Goal: Transaction & Acquisition: Purchase product/service

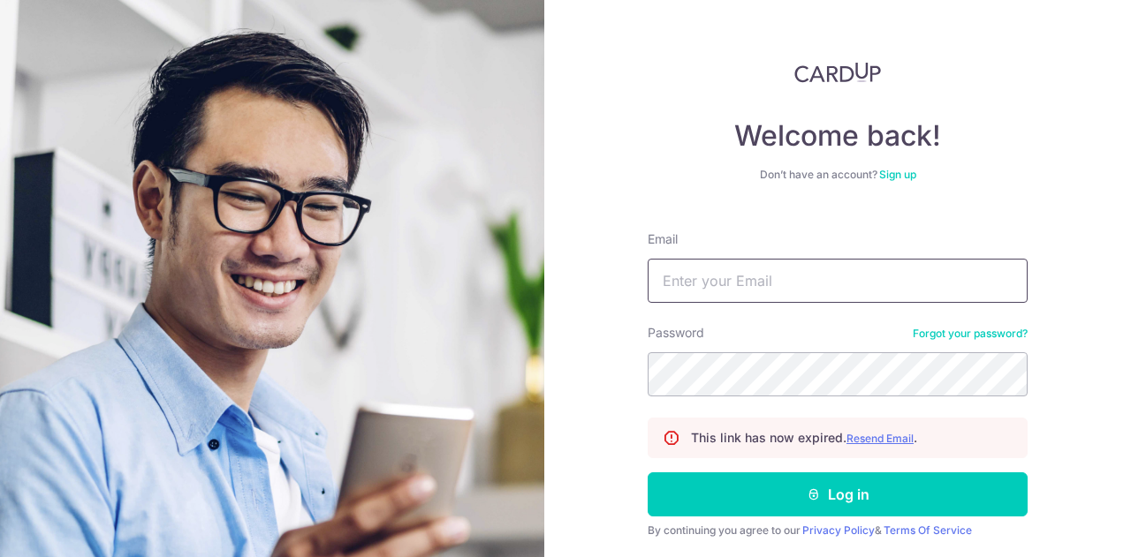
click at [677, 288] on input "Email" at bounding box center [837, 281] width 380 height 44
type input "[EMAIL_ADDRESS][DOMAIN_NAME]"
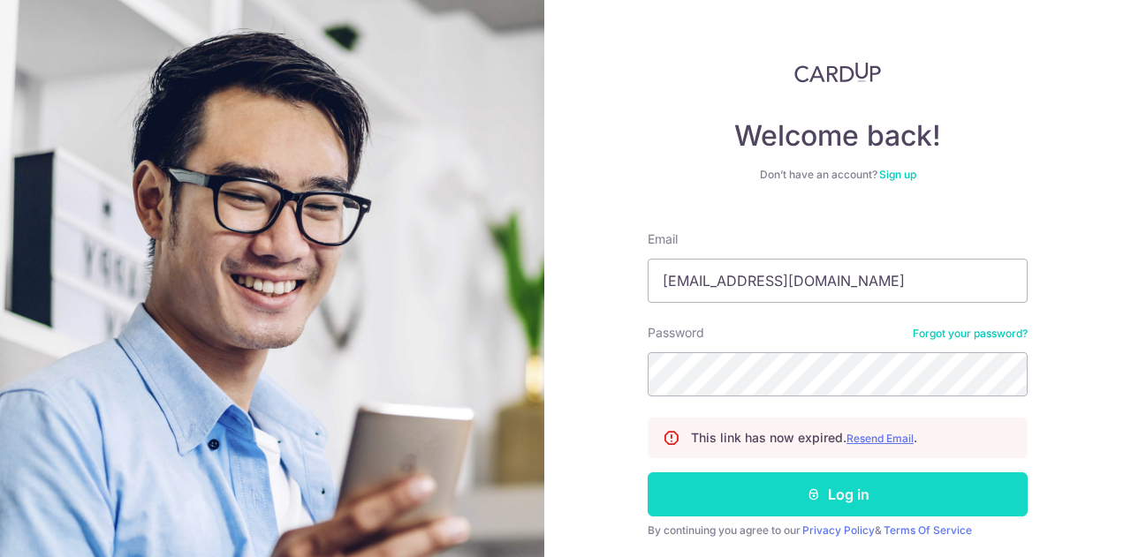
click at [813, 490] on icon "submit" at bounding box center [813, 495] width 14 height 14
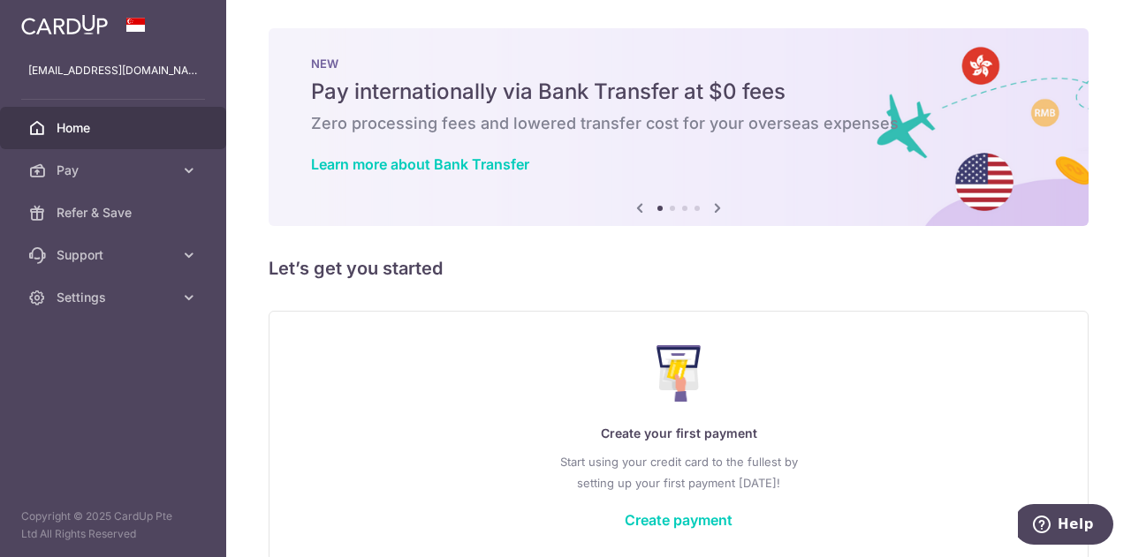
scroll to position [87, 0]
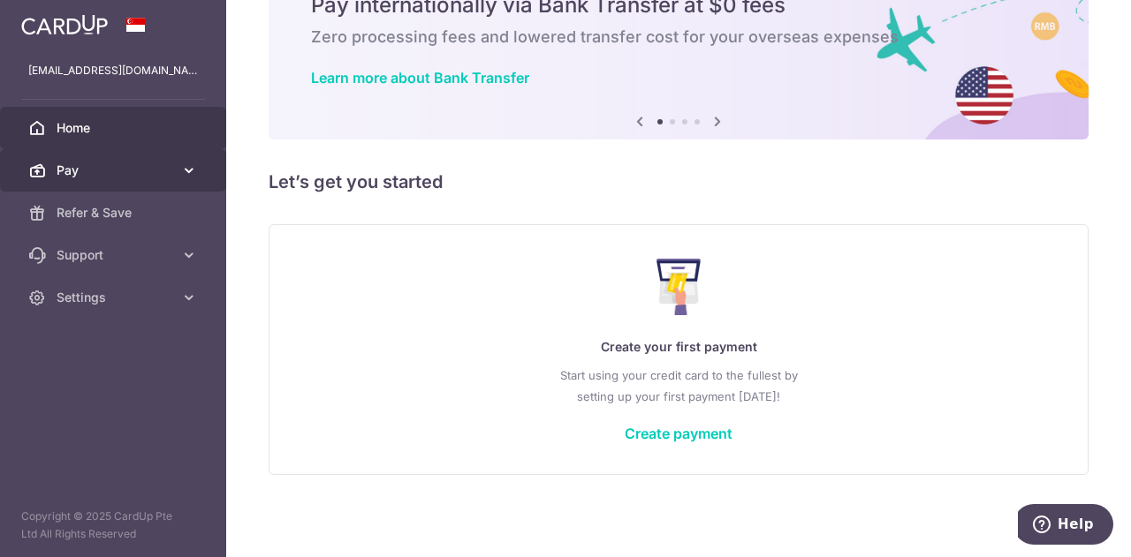
click at [188, 167] on icon at bounding box center [189, 171] width 18 height 18
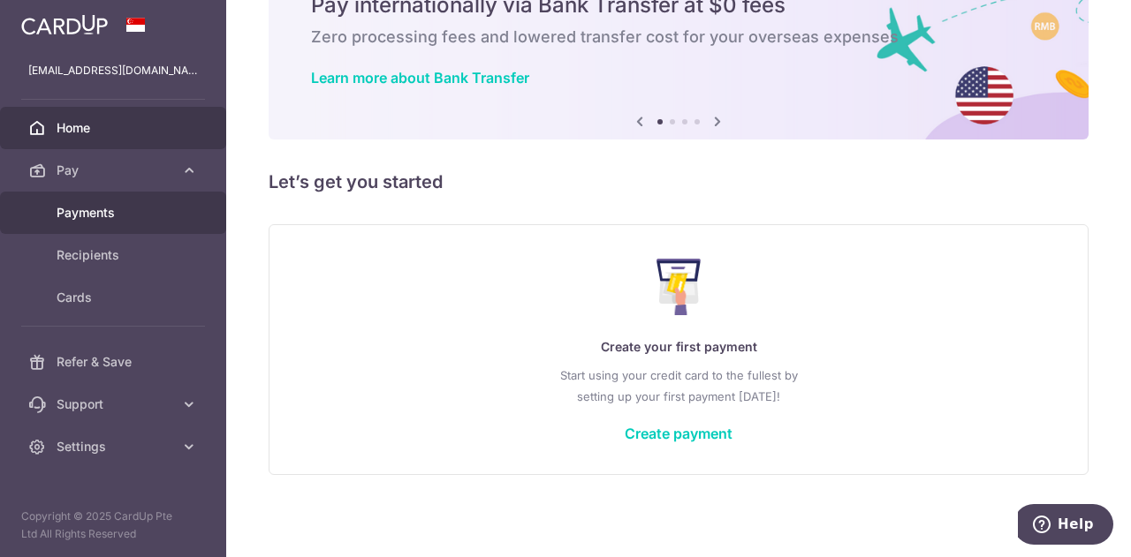
click at [105, 207] on span "Payments" at bounding box center [115, 213] width 117 height 18
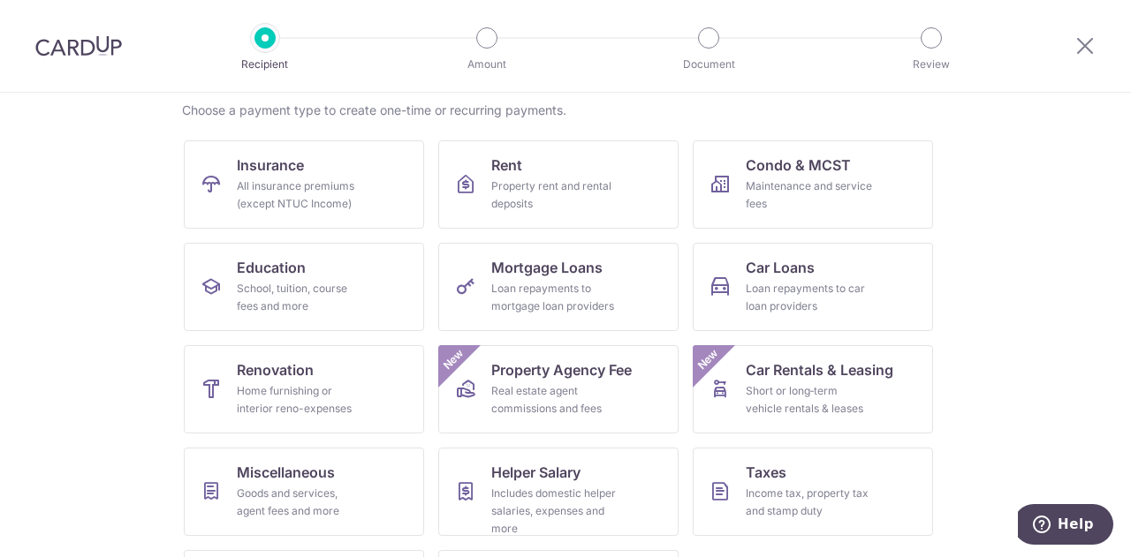
scroll to position [177, 0]
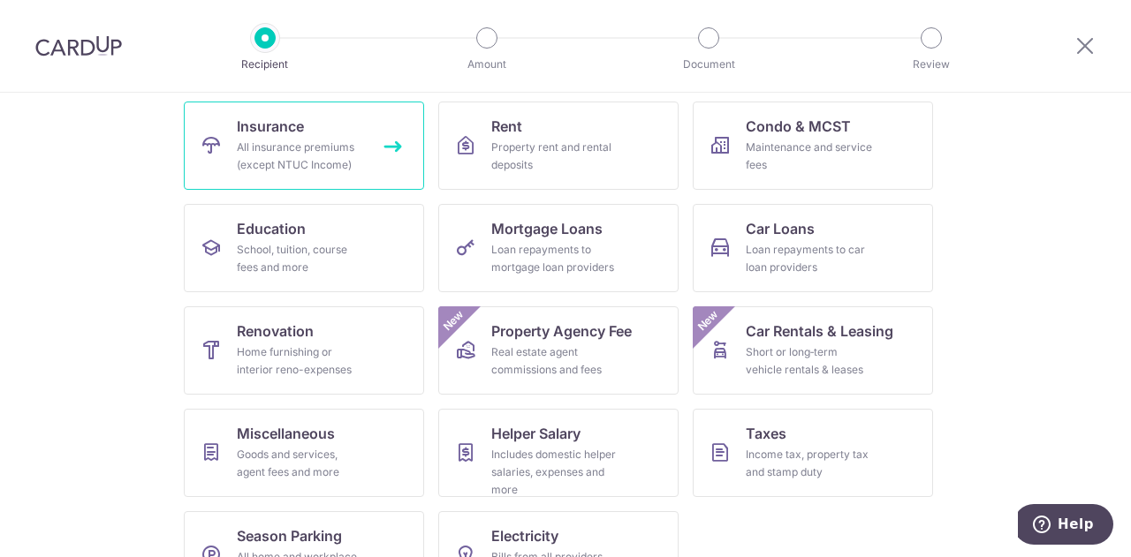
click at [295, 140] on div "All insurance premiums (except NTUC Income)" at bounding box center [300, 156] width 127 height 35
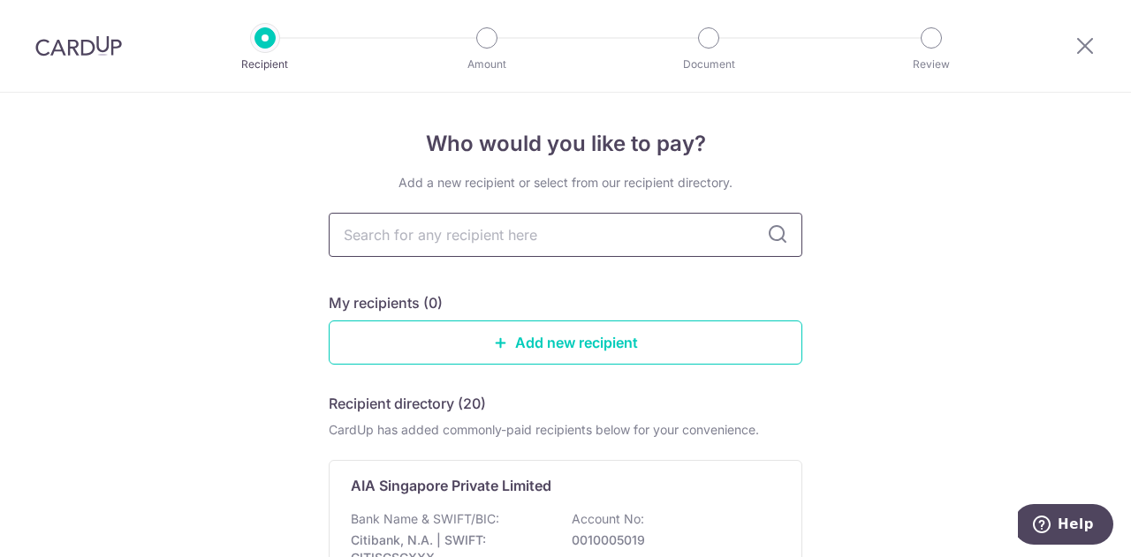
drag, startPoint x: 0, startPoint y: 0, endPoint x: 480, endPoint y: 238, distance: 536.0
click at [480, 238] on input "text" at bounding box center [565, 235] width 473 height 44
type input "Great Eastern"
click at [625, 352] on link "Add new recipient" at bounding box center [565, 343] width 473 height 44
click at [95, 42] on img at bounding box center [78, 45] width 87 height 21
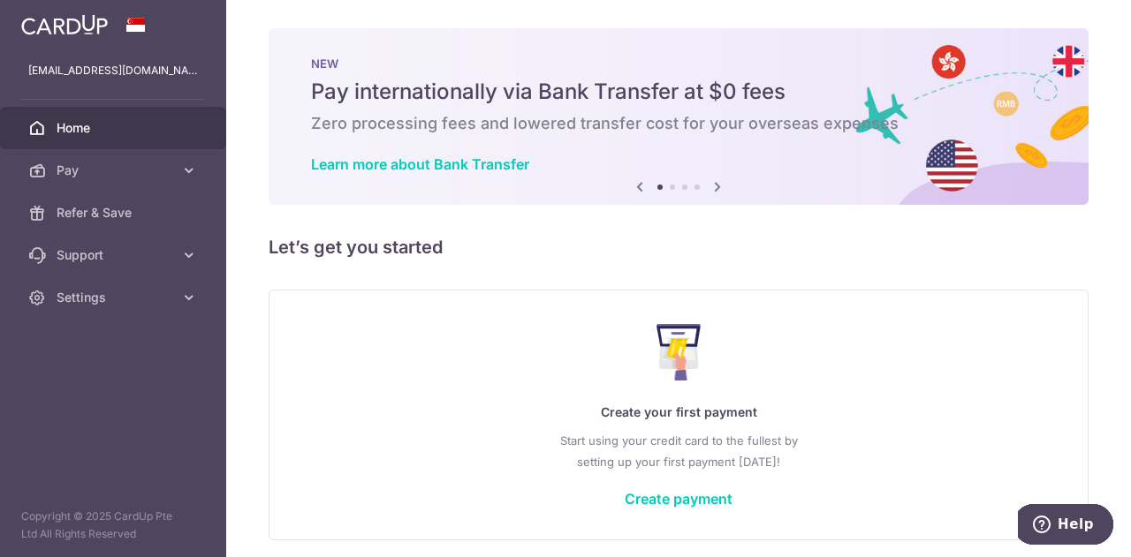
click at [712, 182] on icon at bounding box center [717, 187] width 21 height 22
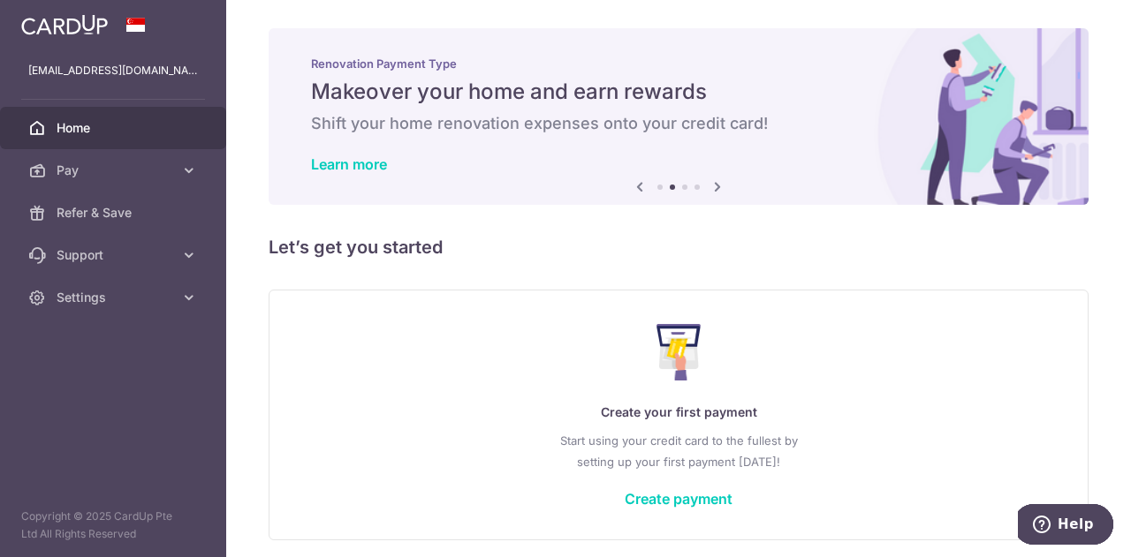
click at [712, 182] on icon at bounding box center [717, 187] width 21 height 22
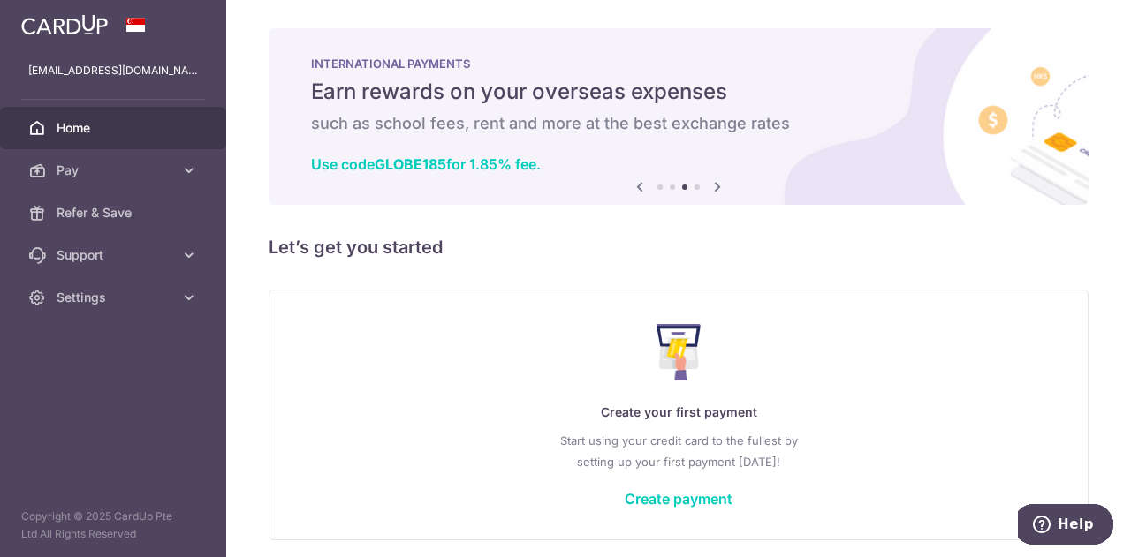
click at [712, 182] on icon at bounding box center [717, 187] width 21 height 22
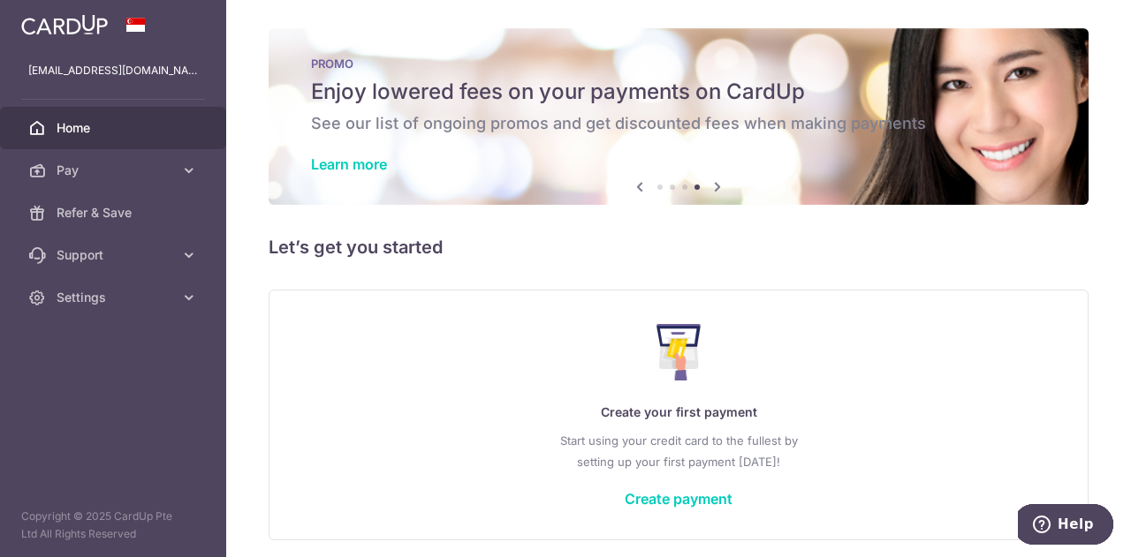
click at [712, 182] on icon at bounding box center [717, 187] width 21 height 22
